Goal: Share content

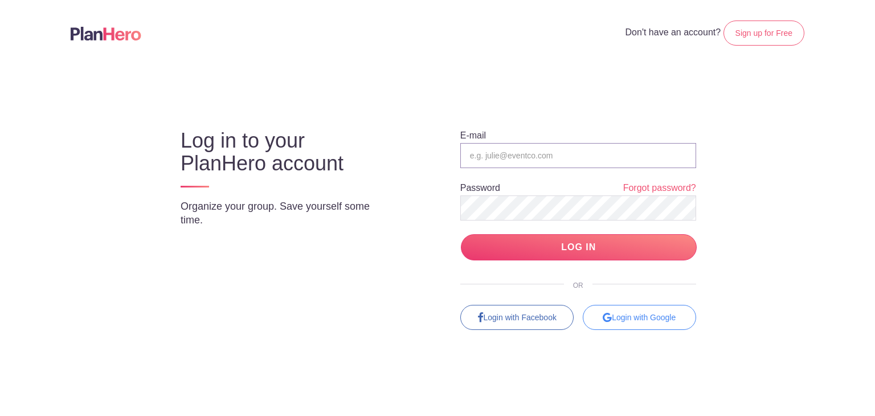
click at [531, 165] on input "email" at bounding box center [578, 155] width 236 height 25
type input "[EMAIL_ADDRESS][DOMAIN_NAME]"
click at [550, 234] on input "LOG IN" at bounding box center [579, 247] width 236 height 27
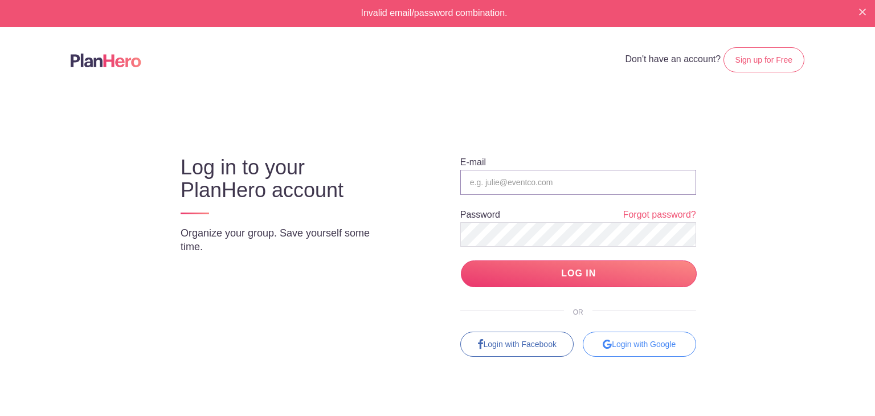
click at [512, 187] on input "email" at bounding box center [578, 182] width 236 height 25
type input "[EMAIL_ADDRESS][DOMAIN_NAME]"
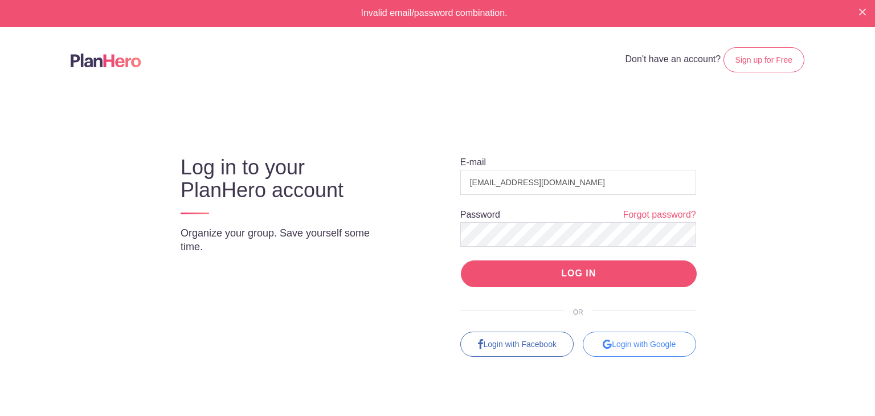
click at [605, 267] on input "LOG IN" at bounding box center [579, 273] width 236 height 27
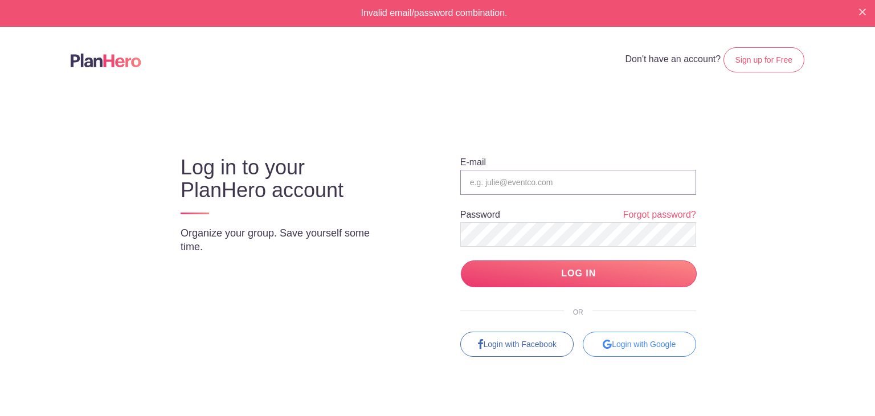
click at [497, 190] on input "email" at bounding box center [578, 182] width 236 height 25
type input "[EMAIL_ADDRESS][DOMAIN_NAME]"
click at [461, 260] on input "LOG IN" at bounding box center [579, 273] width 236 height 27
click at [668, 212] on link "Forgot password?" at bounding box center [659, 215] width 73 height 13
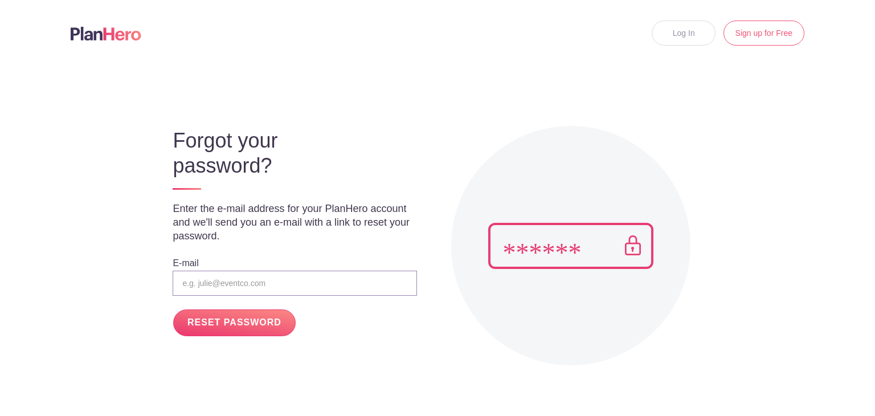
click at [221, 276] on input "email" at bounding box center [295, 283] width 244 height 25
type input "[EMAIL_ADDRESS][DOMAIN_NAME]"
click at [259, 319] on input "RESET PASSWORD" at bounding box center [234, 322] width 122 height 27
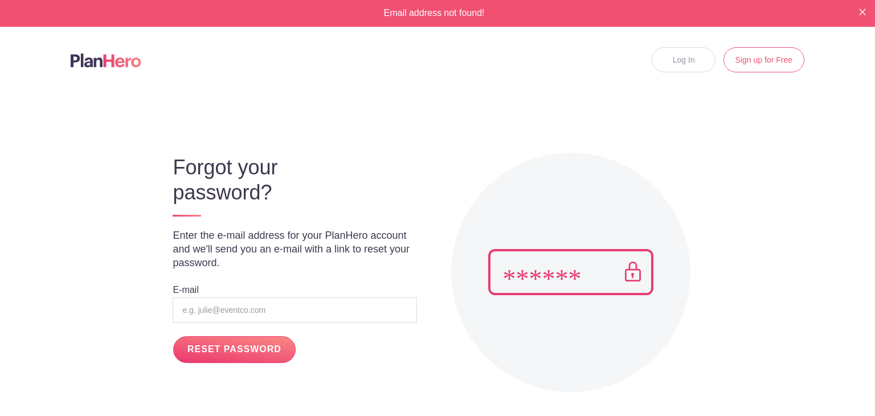
click at [83, 44] on header "Log In Sign up for Free" at bounding box center [437, 60] width 821 height 66
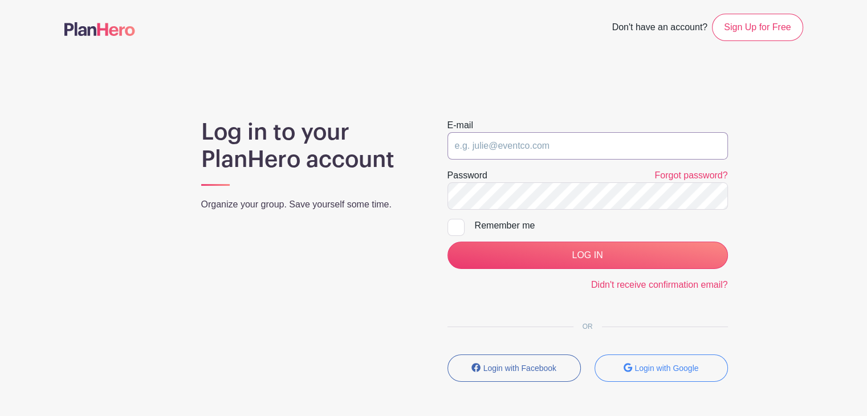
type input "[EMAIL_ADDRESS][DOMAIN_NAME]"
click at [520, 140] on input "[EMAIL_ADDRESS][DOMAIN_NAME]" at bounding box center [587, 145] width 280 height 27
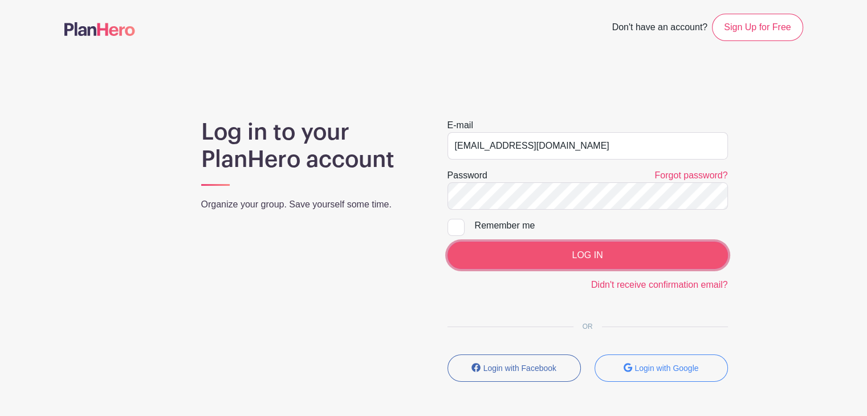
click at [518, 249] on input "LOG IN" at bounding box center [587, 255] width 280 height 27
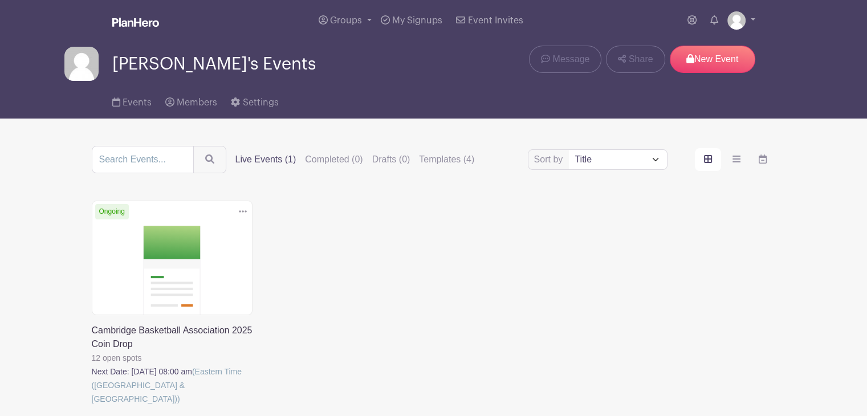
click at [92, 406] on link at bounding box center [92, 406] width 0 height 0
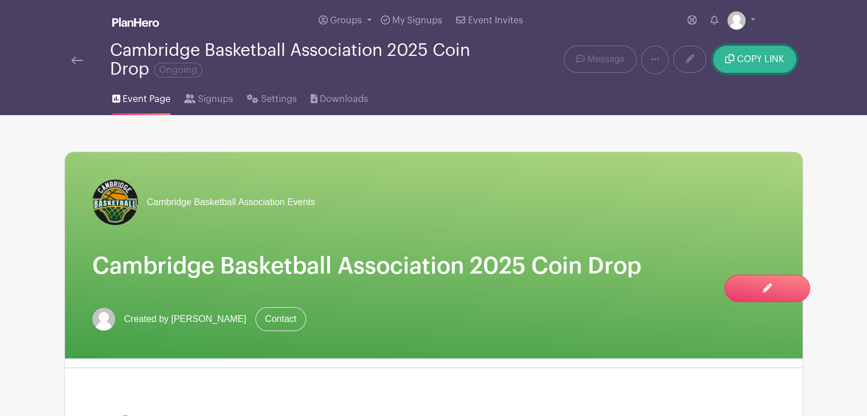
click at [770, 58] on span "COPY LINK" at bounding box center [760, 59] width 47 height 9
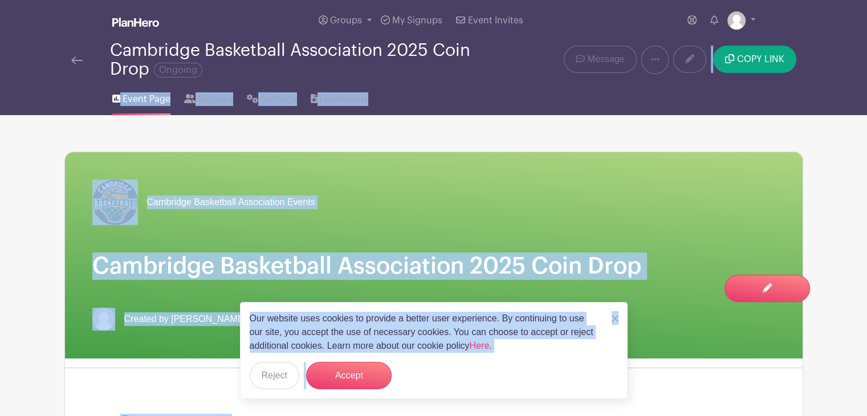
drag, startPoint x: 668, startPoint y: 86, endPoint x: 636, endPoint y: 76, distance: 33.9
click at [440, 235] on div "Cambridge Basketball Association Events Cambridge Basketball Association 2025 C…" at bounding box center [433, 255] width 737 height 206
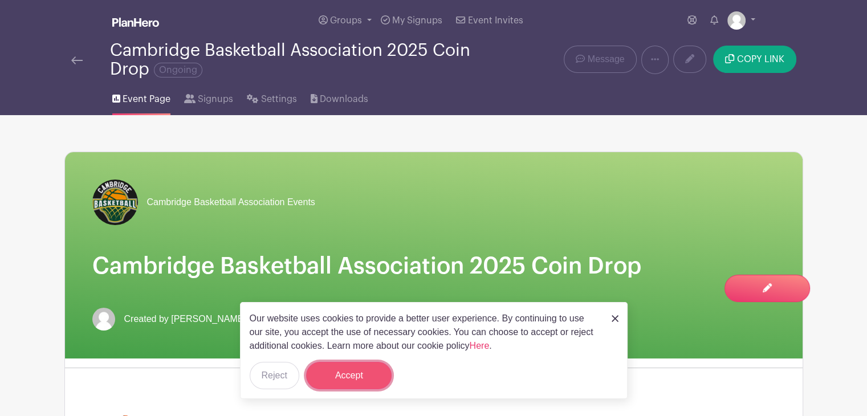
click at [342, 380] on button "Accept" at bounding box center [348, 375] width 85 height 27
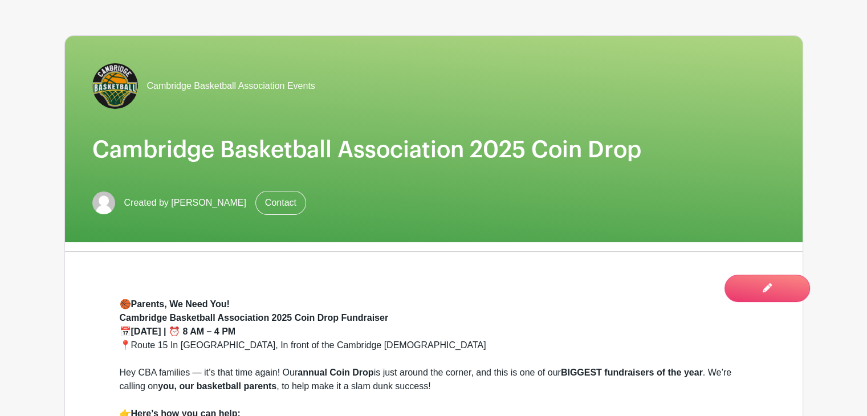
scroll to position [115, 0]
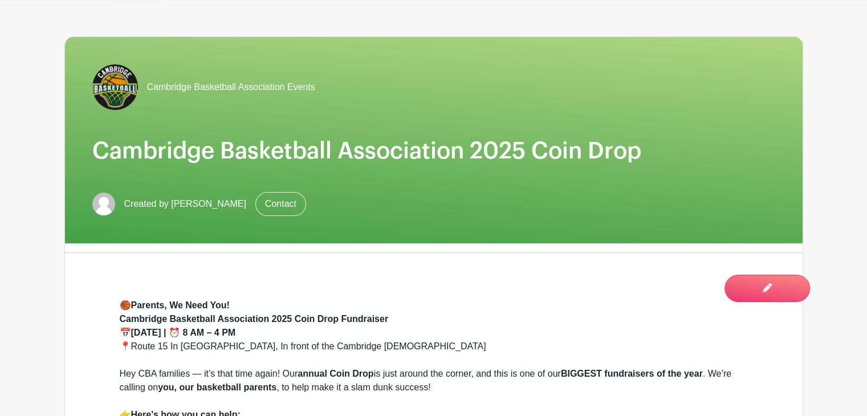
click at [111, 206] on img at bounding box center [103, 204] width 23 height 23
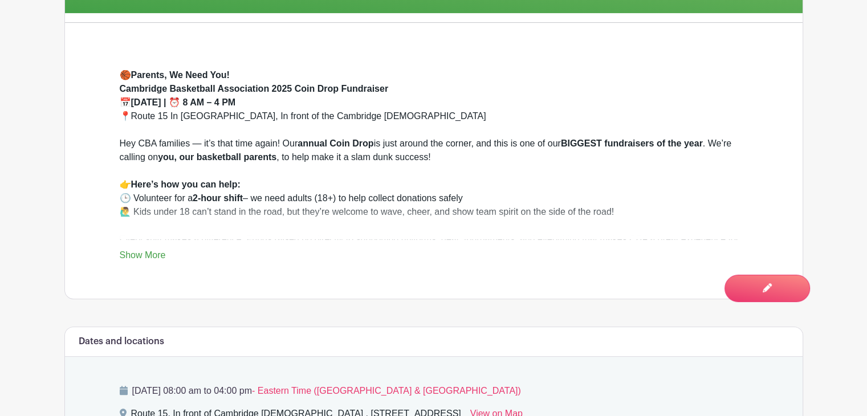
scroll to position [333, 0]
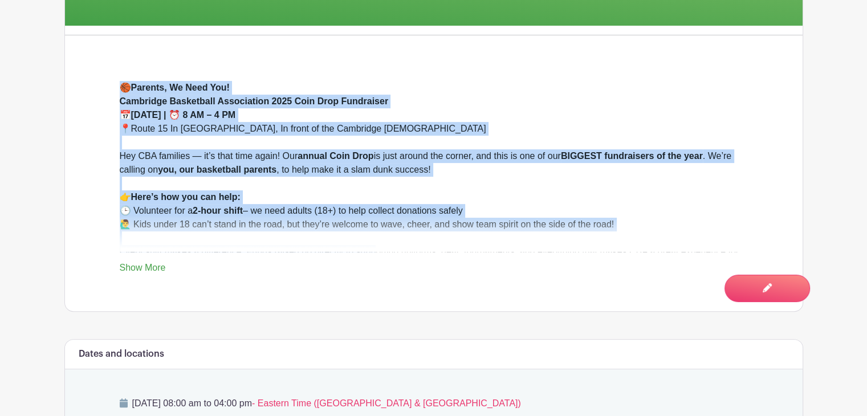
drag, startPoint x: 119, startPoint y: 309, endPoint x: 374, endPoint y: 245, distance: 262.6
click at [374, 245] on div "🏀 Parents, We Need You! Cambridge Basketball Association 2025 Coin Drop Fundrai…" at bounding box center [434, 231] width 628 height 301
click at [153, 263] on link "Show More" at bounding box center [143, 270] width 46 height 14
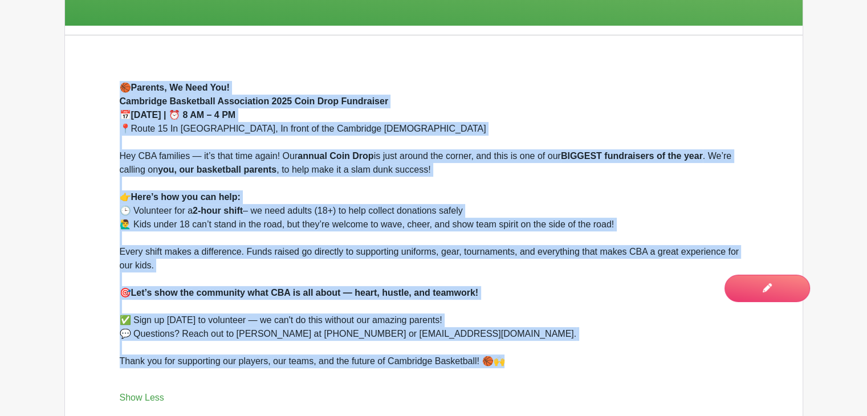
drag, startPoint x: 507, startPoint y: 361, endPoint x: 98, endPoint y: 93, distance: 488.7
click at [98, 93] on div "🏀 Parents, We Need You! Cambridge Basketball Association 2025 Coin Drop Fundrai…" at bounding box center [433, 242] width 683 height 397
copy div "🏀 Parents, We Need You! Cambridge Basketball Association 2025 Coin Drop Fundrai…"
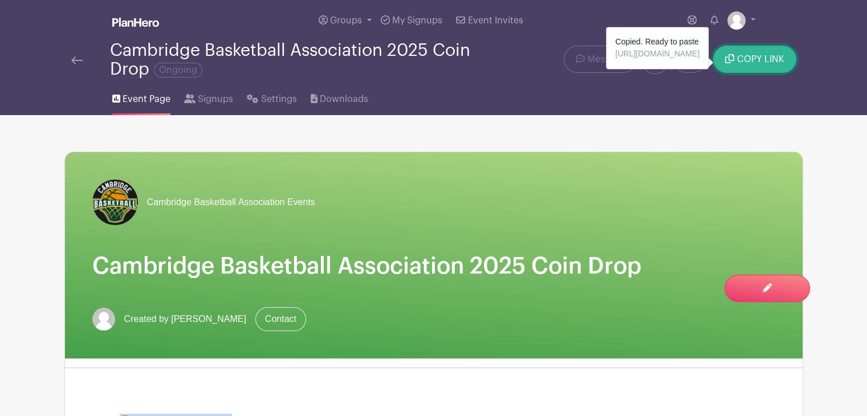
click at [754, 52] on button "COPY LINK" at bounding box center [754, 59] width 83 height 27
